Goal: Task Accomplishment & Management: Use online tool/utility

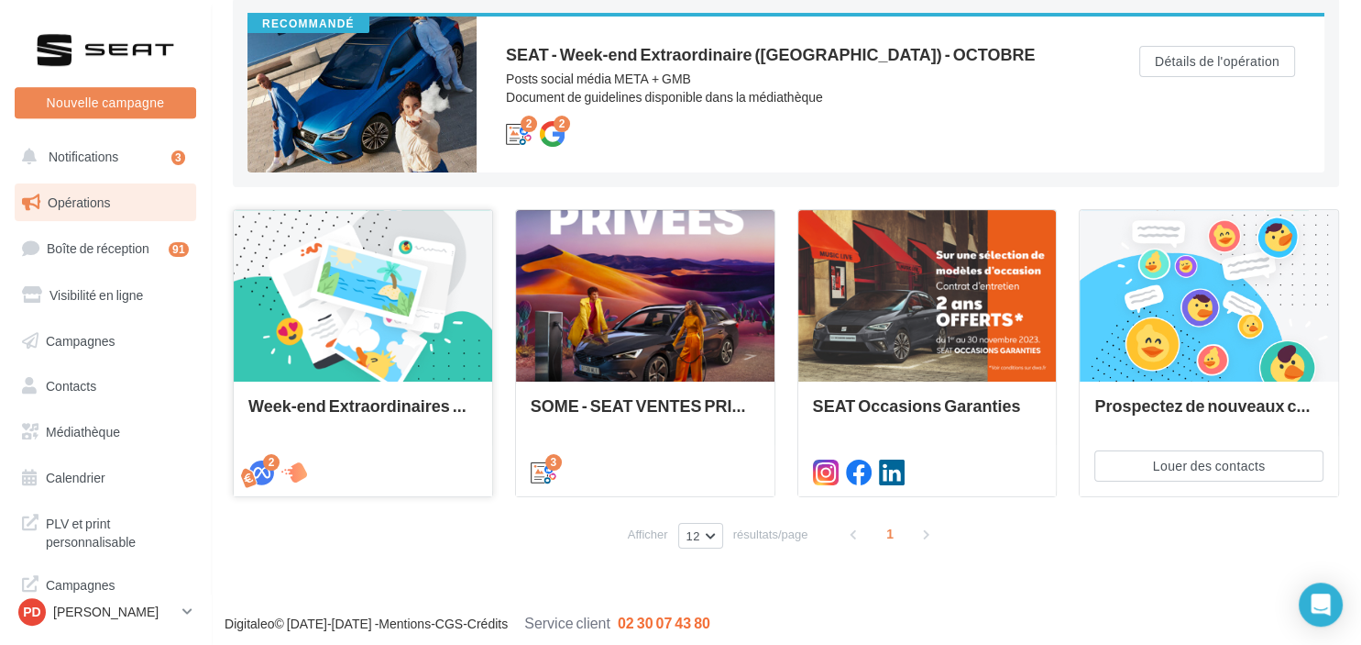
scroll to position [203, 0]
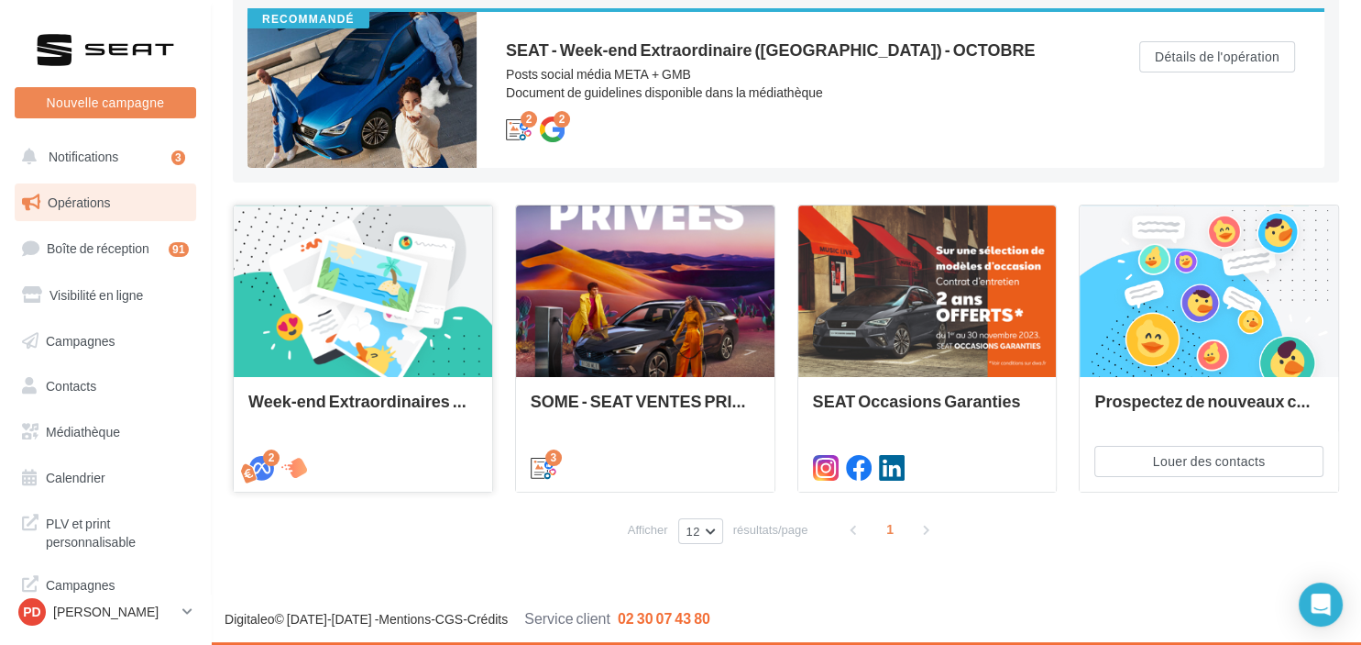
click at [280, 282] on div at bounding box center [363, 291] width 259 height 173
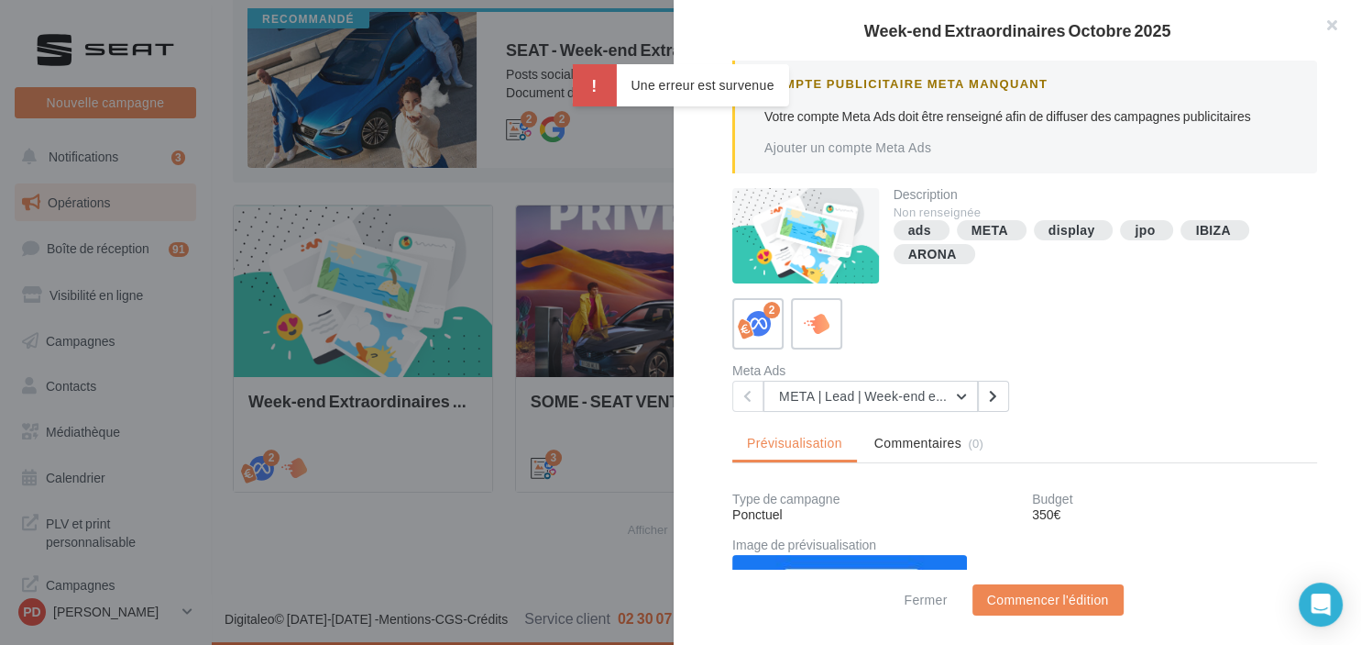
click at [94, 198] on div "Week-end Extraordinaires [DATE] Compte Publicitaire Meta Manquant Votre compte …" at bounding box center [680, 322] width 1361 height 645
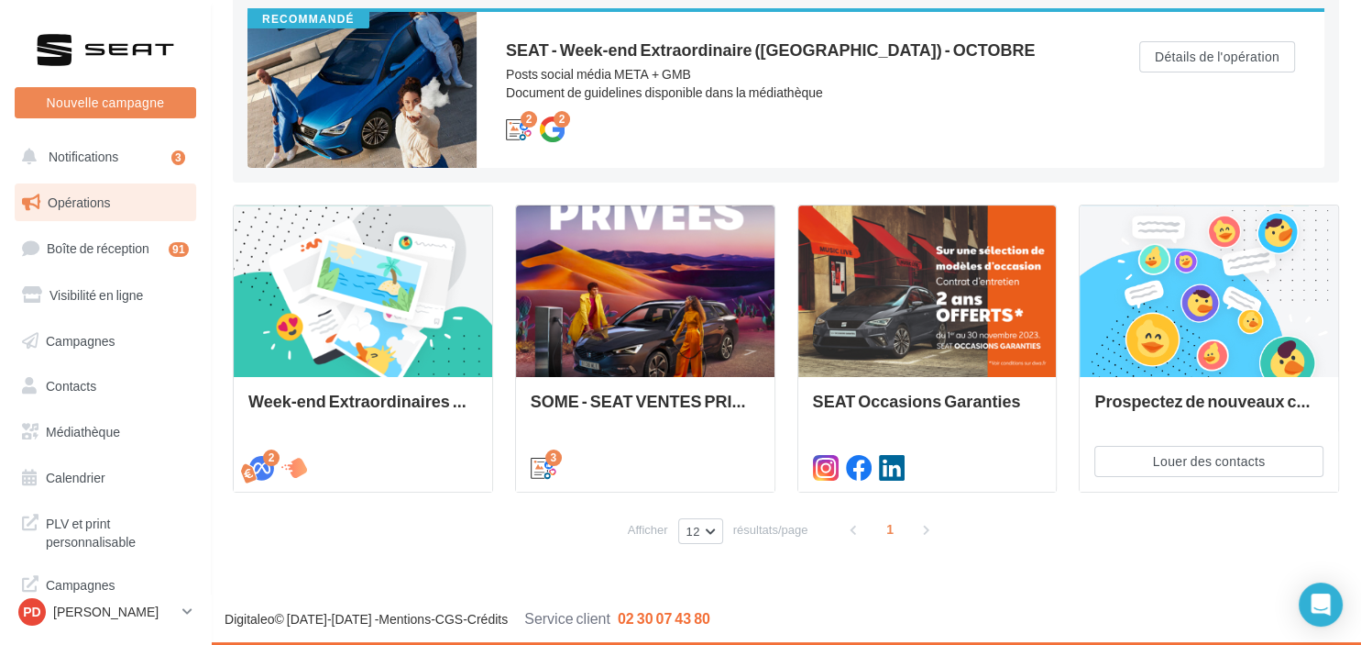
scroll to position [203, 0]
click at [97, 200] on span "Opérations" at bounding box center [79, 202] width 62 height 16
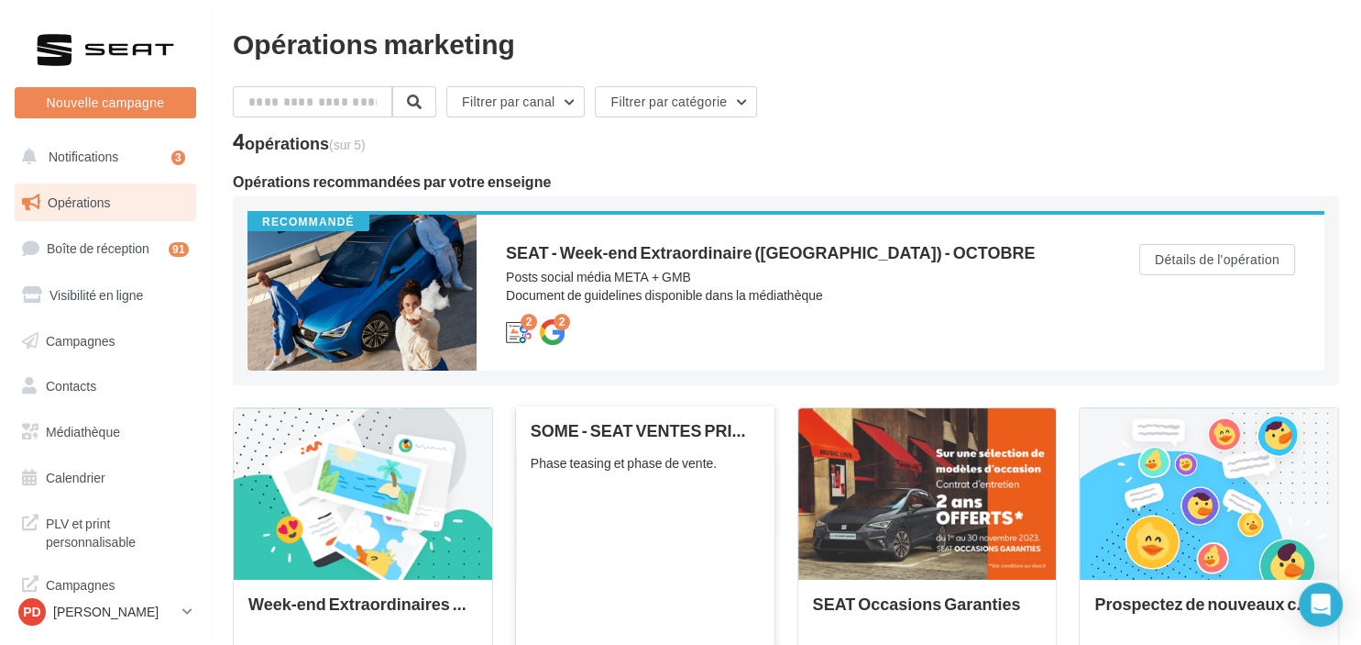
scroll to position [203, 0]
